Goal: Information Seeking & Learning: Check status

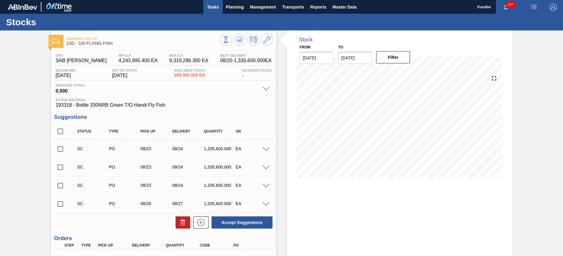
drag, startPoint x: 0, startPoint y: 0, endPoint x: 216, endPoint y: 12, distance: 216.4
click at [216, 12] on button "Tasks" at bounding box center [213, 7] width 20 height 14
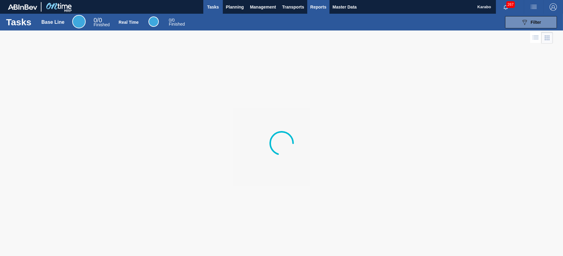
click at [314, 10] on span "Reports" at bounding box center [318, 6] width 16 height 7
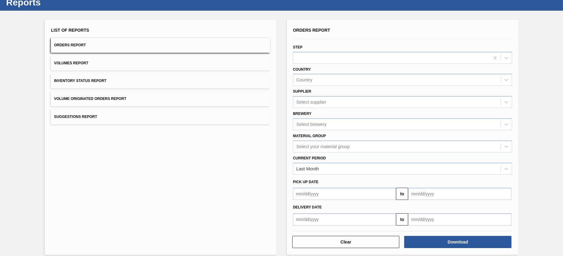
scroll to position [26, 0]
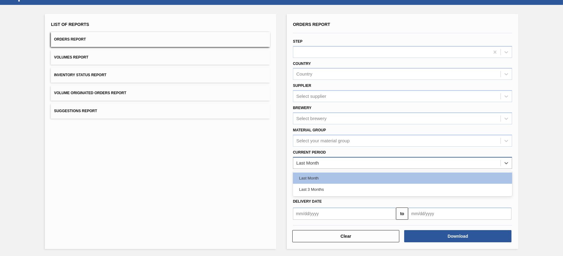
click at [361, 159] on div "Last Month" at bounding box center [396, 162] width 207 height 9
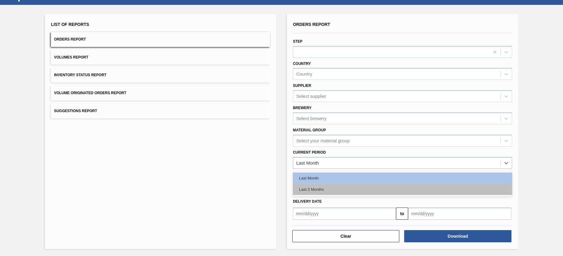
click at [350, 190] on div "Last 3 Months" at bounding box center [402, 189] width 219 height 11
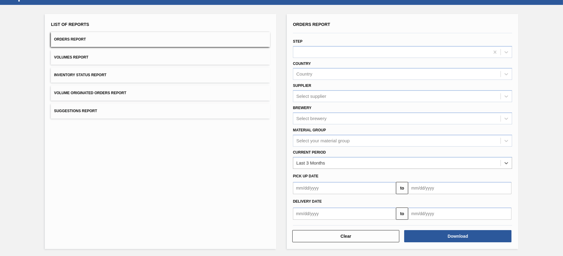
click at [433, 215] on input "text" at bounding box center [459, 213] width 103 height 12
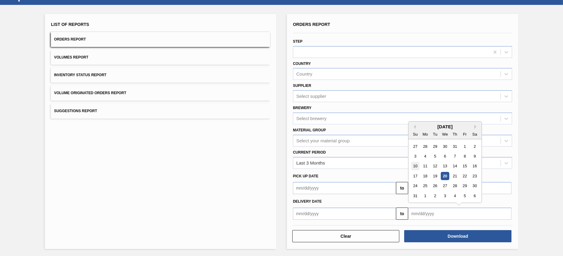
click at [415, 164] on div "10" at bounding box center [415, 166] width 8 height 8
type input "[DATE]"
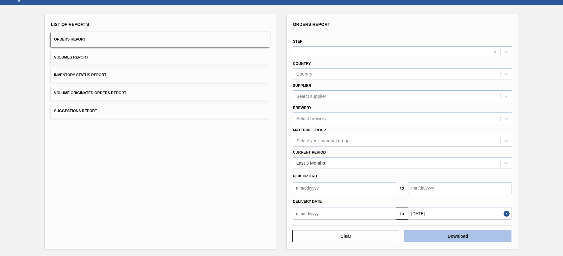
click at [447, 232] on button "Download" at bounding box center [457, 236] width 107 height 12
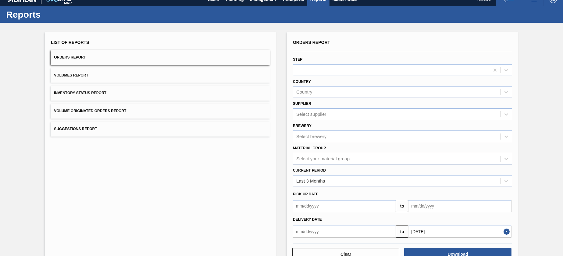
scroll to position [0, 0]
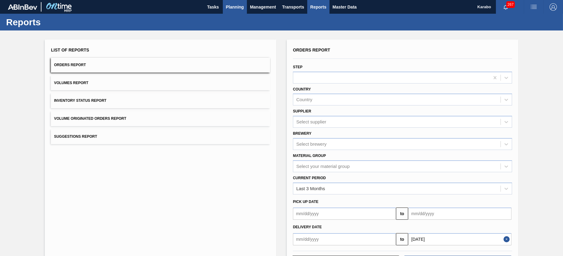
click at [234, 9] on span "Planning" at bounding box center [235, 6] width 18 height 7
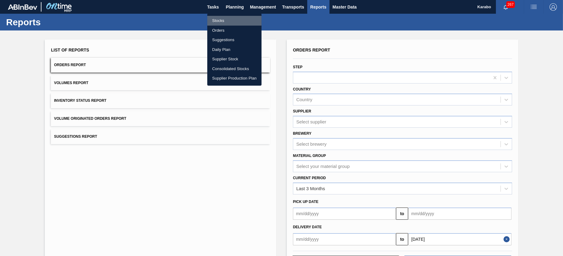
click at [235, 20] on li "Stocks" at bounding box center [234, 21] width 54 height 10
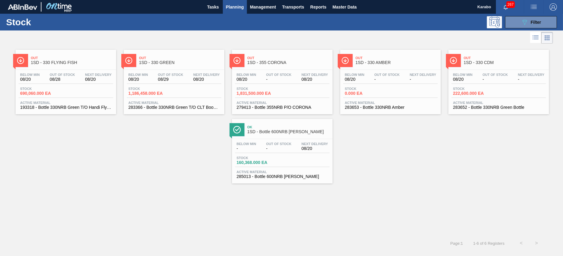
drag, startPoint x: 526, startPoint y: 21, endPoint x: 532, endPoint y: 32, distance: 13.0
click at [526, 21] on icon "089F7B8B-B2A5-4AFE-B5C0-19BA573D28AC" at bounding box center [524, 22] width 7 height 7
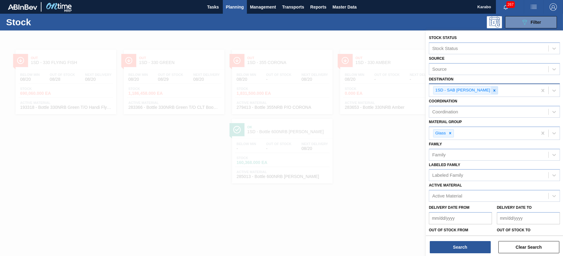
click at [493, 91] on icon at bounding box center [494, 90] width 2 height 2
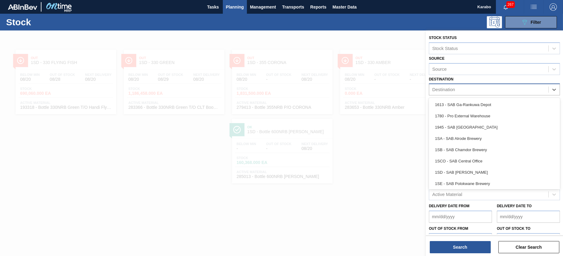
click at [481, 91] on div "Destination" at bounding box center [488, 89] width 119 height 9
drag, startPoint x: 376, startPoint y: 135, endPoint x: 374, endPoint y: 145, distance: 10.3
click at [376, 137] on div at bounding box center [281, 158] width 563 height 256
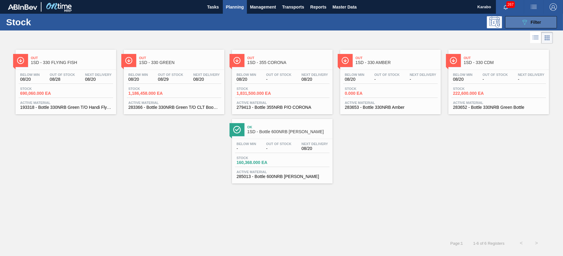
click at [518, 27] on button "089F7B8B-B2A5-4AFE-B5C0-19BA573D28AC Filter" at bounding box center [531, 22] width 52 height 12
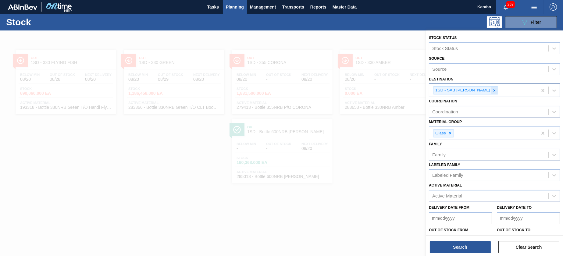
click at [492, 88] on icon at bounding box center [494, 90] width 4 height 4
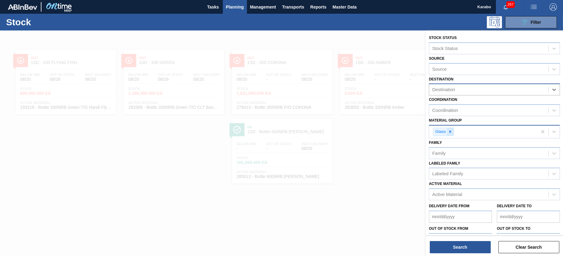
click at [450, 131] on icon at bounding box center [450, 132] width 2 height 2
click at [472, 91] on div "Destination" at bounding box center [488, 89] width 119 height 9
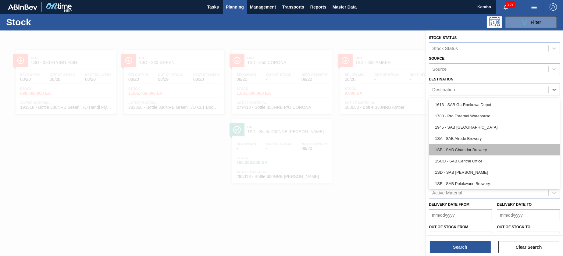
click at [475, 147] on div "1SB - SAB Chamdor Brewery" at bounding box center [494, 149] width 131 height 11
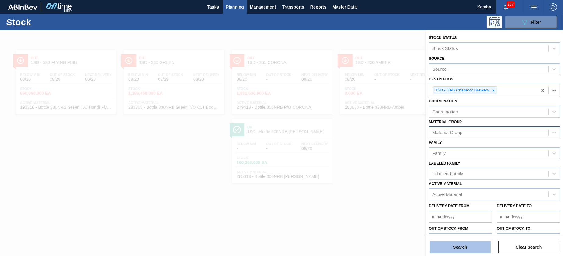
click at [476, 247] on button "Search" at bounding box center [460, 247] width 61 height 12
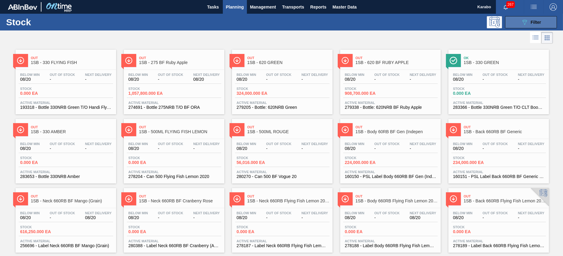
click at [520, 17] on button "089F7B8B-B2A5-4AFE-B5C0-19BA573D28AC Filter" at bounding box center [531, 22] width 52 height 12
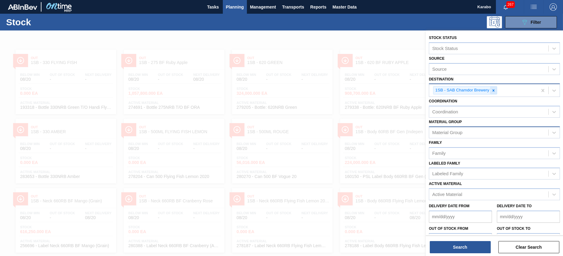
click at [492, 91] on icon at bounding box center [493, 90] width 4 height 4
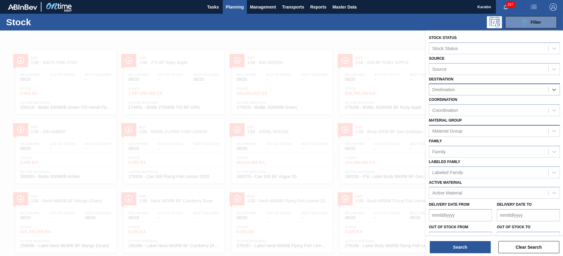
click at [498, 91] on div "Destination" at bounding box center [488, 89] width 119 height 9
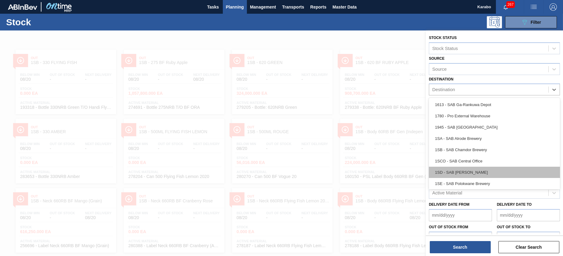
click at [479, 174] on div "1SD - SAB [PERSON_NAME]" at bounding box center [494, 172] width 131 height 11
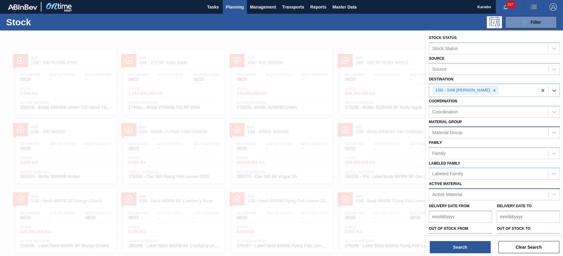
click at [465, 191] on div "Active Material" at bounding box center [488, 194] width 119 height 9
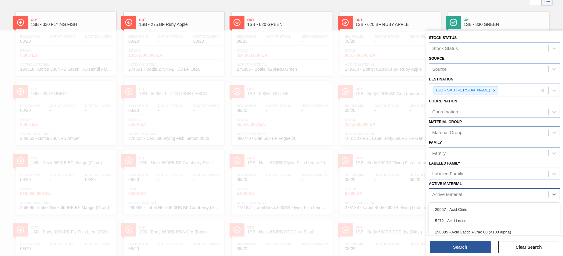
scroll to position [40, 0]
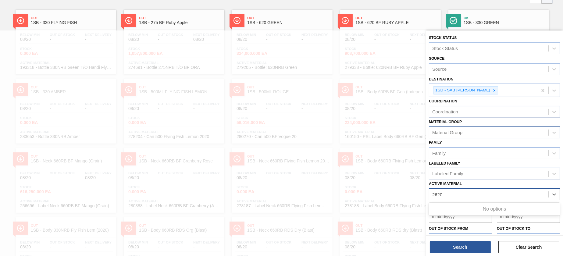
type Material "262"
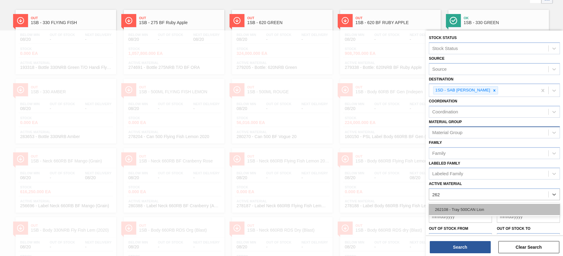
click at [475, 209] on div "262108 - Tray 500CAN Lion" at bounding box center [494, 209] width 131 height 11
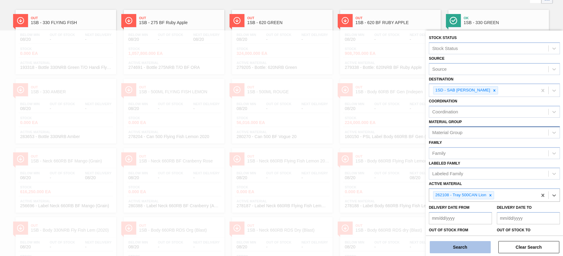
click at [471, 243] on button "Search" at bounding box center [460, 247] width 61 height 12
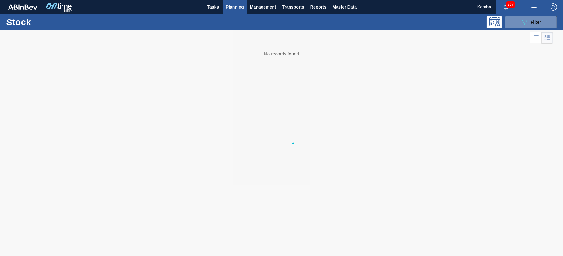
scroll to position [0, 0]
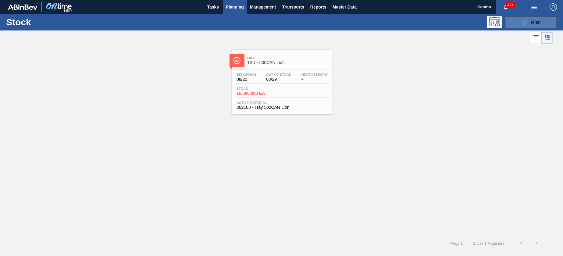
click at [516, 21] on button "089F7B8B-B2A5-4AFE-B5C0-19BA573D28AC Filter" at bounding box center [531, 22] width 52 height 12
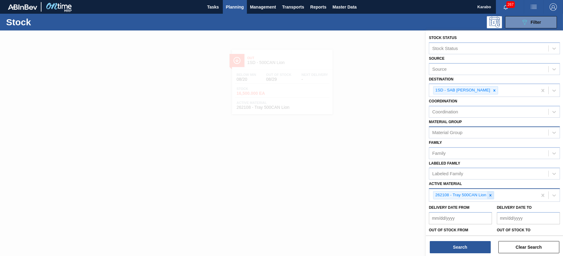
click at [489, 195] on icon at bounding box center [490, 195] width 4 height 4
type Material "193322"
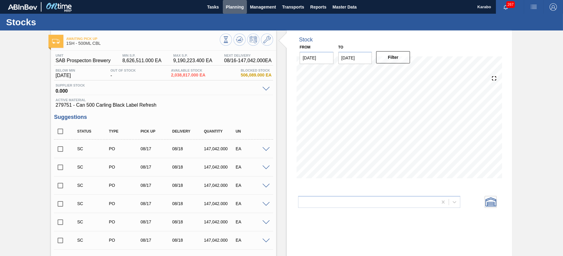
click at [226, 7] on span "Planning" at bounding box center [235, 6] width 18 height 7
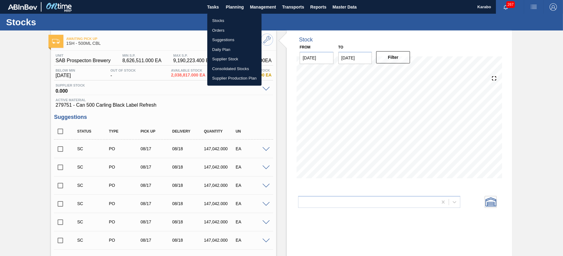
click at [230, 18] on li "Stocks" at bounding box center [234, 21] width 54 height 10
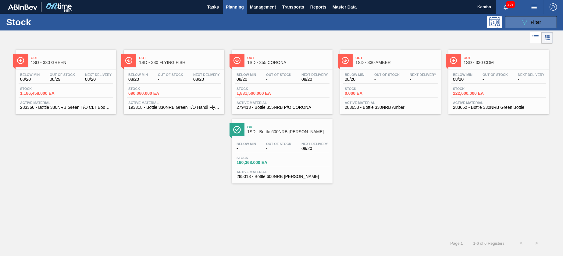
click at [518, 25] on button "089F7B8B-B2A5-4AFE-B5C0-19BA573D28AC Filter" at bounding box center [531, 22] width 52 height 12
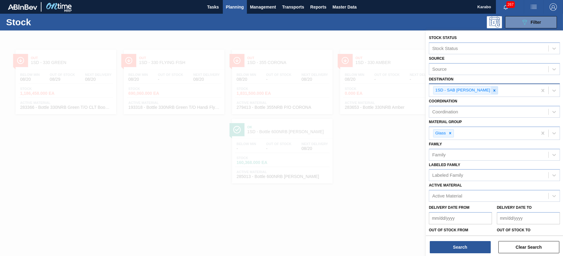
click at [492, 92] on icon at bounding box center [494, 90] width 4 height 4
drag, startPoint x: 451, startPoint y: 133, endPoint x: 479, endPoint y: 108, distance: 37.1
click at [452, 132] on div at bounding box center [450, 132] width 7 height 8
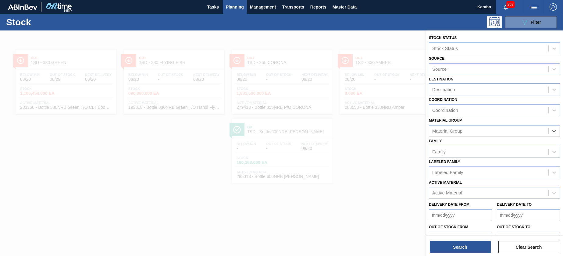
click at [483, 86] on div "Destination" at bounding box center [488, 89] width 119 height 9
drag, startPoint x: 406, startPoint y: 143, endPoint x: 400, endPoint y: 126, distance: 17.7
click at [406, 141] on div at bounding box center [281, 158] width 563 height 256
